Goal: Navigation & Orientation: Go to known website

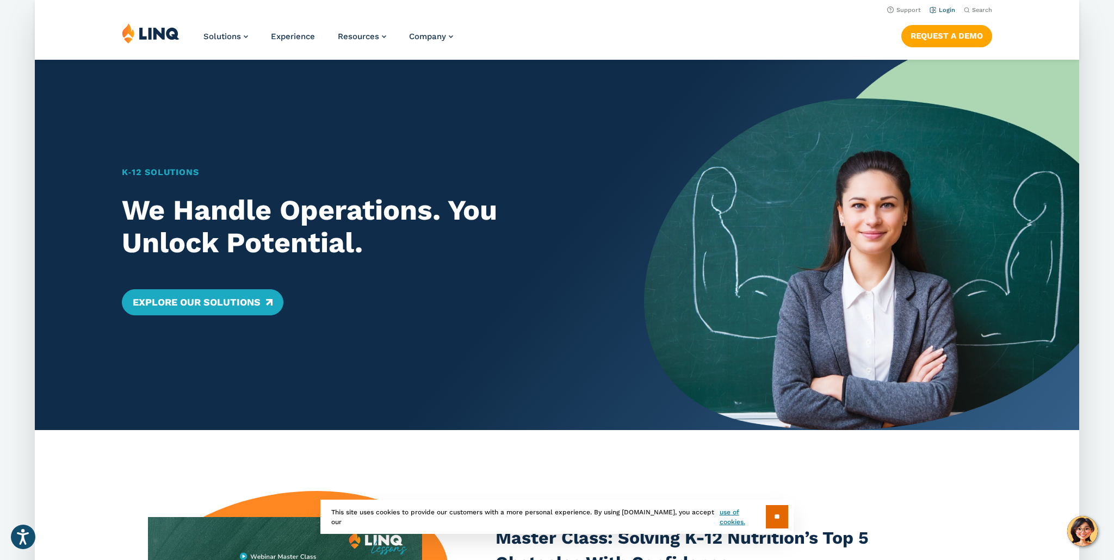
click at [944, 10] on link "Login" at bounding box center [942, 10] width 26 height 7
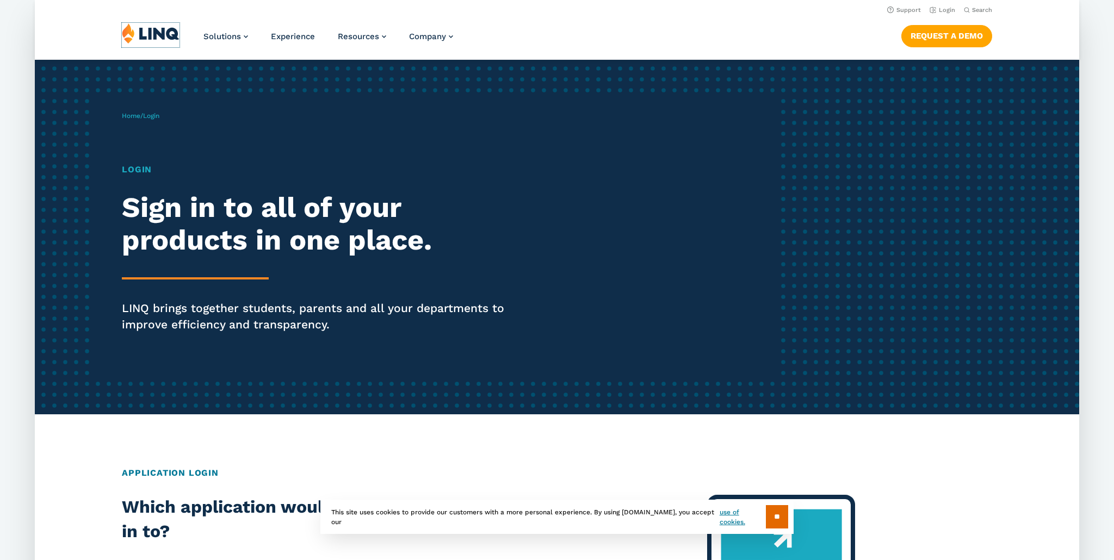
click at [142, 32] on img at bounding box center [151, 33] width 58 height 21
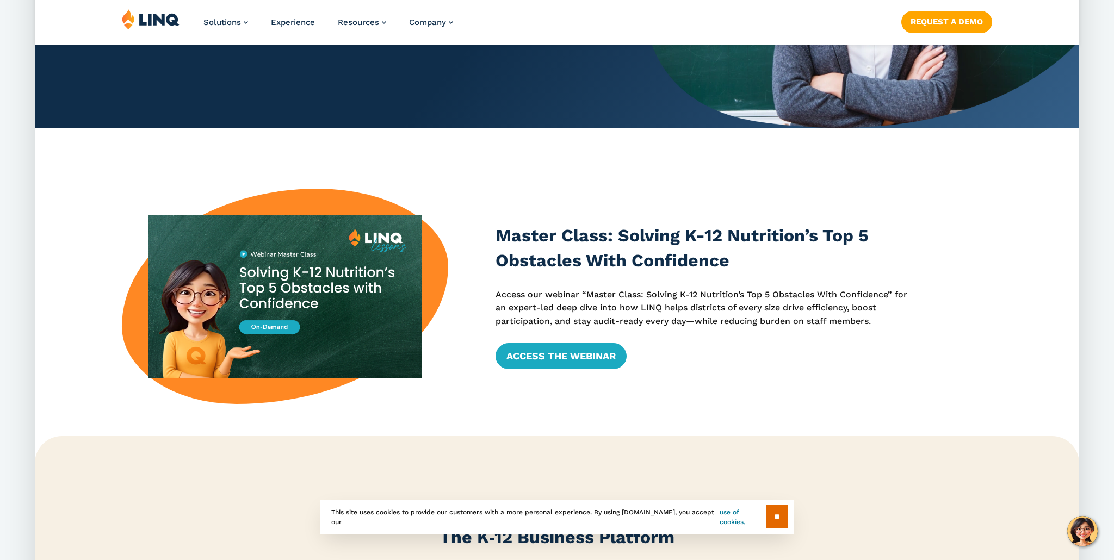
scroll to position [305, 0]
